Goal: Navigation & Orientation: Go to known website

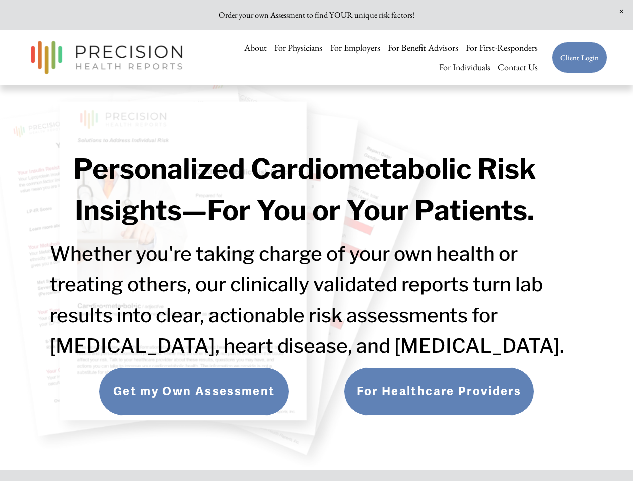
click at [621, 12] on span "Close Announcement" at bounding box center [621, 11] width 23 height 23
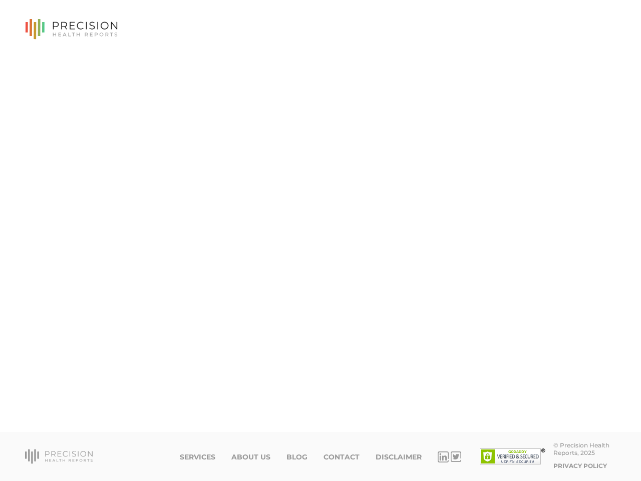
click at [71, 29] on icon at bounding box center [85, 26] width 65 height 8
click at [59, 456] on icon at bounding box center [59, 456] width 68 height 15
click at [443, 457] on icon at bounding box center [443, 456] width 11 height 11
click at [456, 457] on icon at bounding box center [455, 457] width 7 height 6
click at [513, 456] on img at bounding box center [513, 456] width 66 height 16
